Goal: Navigation & Orientation: Find specific page/section

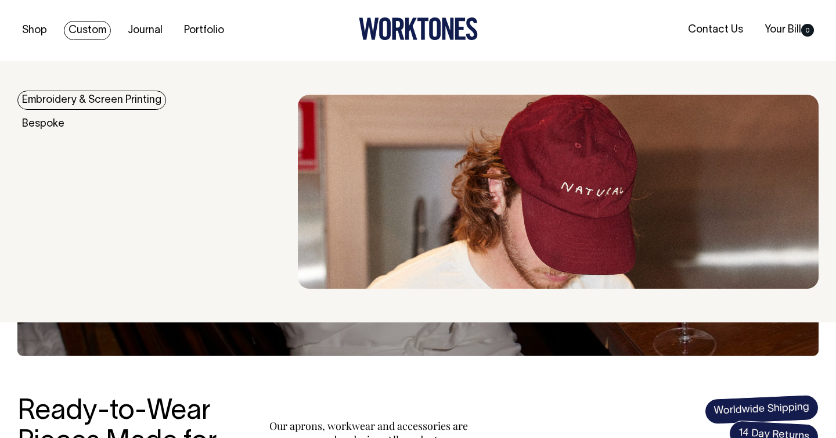
click at [76, 99] on link "Embroidery & Screen Printing" at bounding box center [91, 100] width 149 height 19
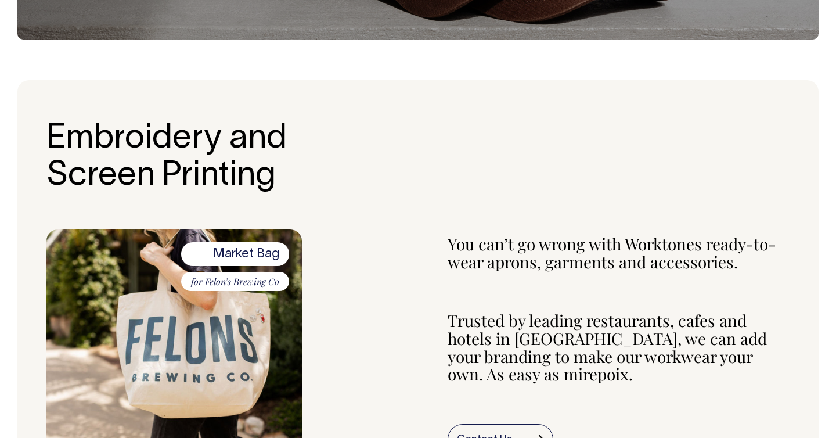
scroll to position [316, 0]
